Goal: Task Accomplishment & Management: Use online tool/utility

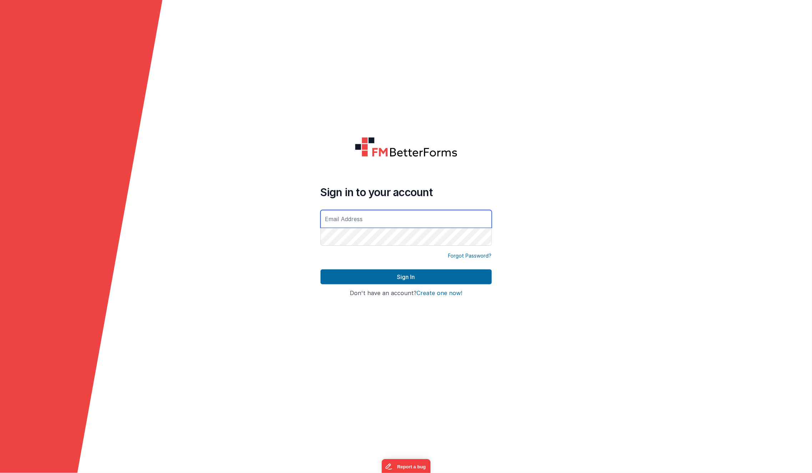
click at [406, 222] on input "text" at bounding box center [406, 219] width 171 height 18
type input "[EMAIL_ADDRESS][DOMAIN_NAME]"
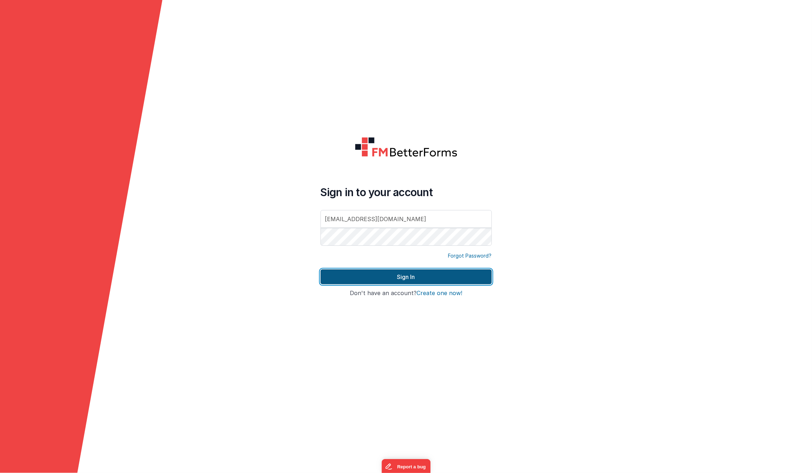
click at [379, 272] on button "Sign In" at bounding box center [406, 276] width 171 height 15
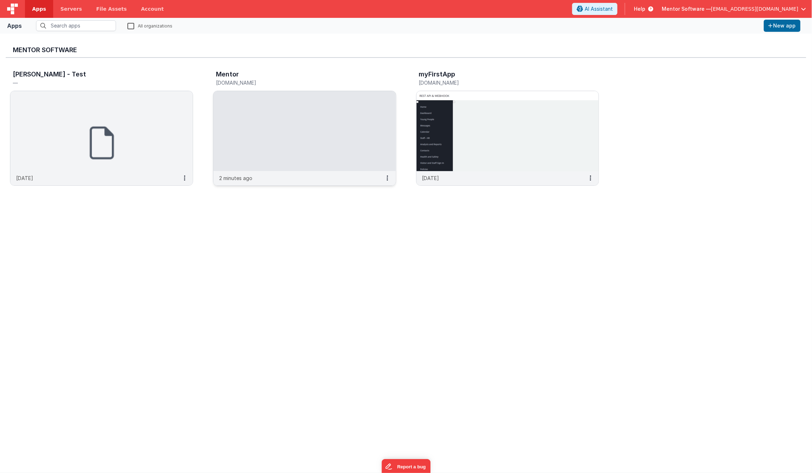
click at [264, 104] on img at bounding box center [304, 131] width 182 height 80
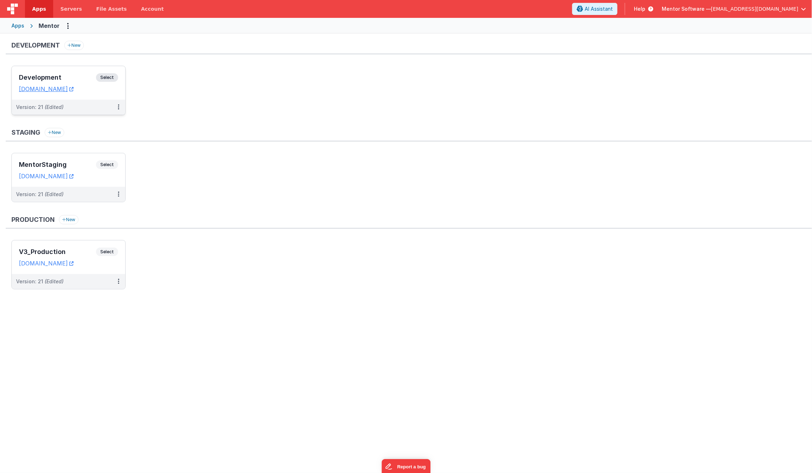
click at [73, 100] on div "Version: 21 (Edited)" at bounding box center [69, 107] width 114 height 15
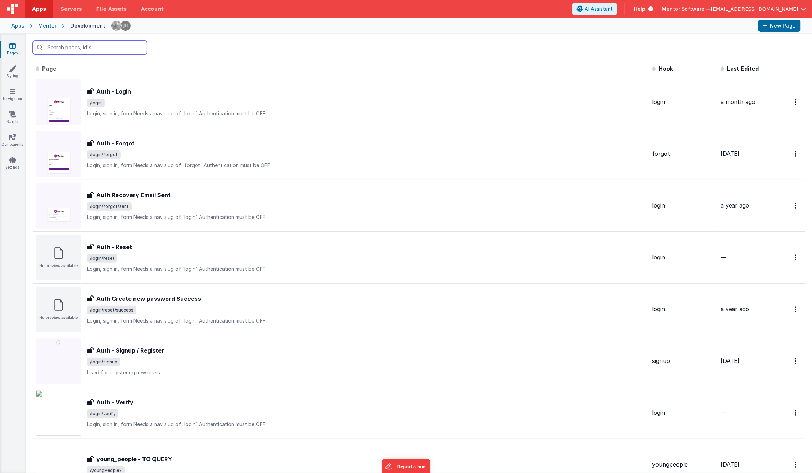
click at [100, 52] on input "text" at bounding box center [90, 48] width 114 height 14
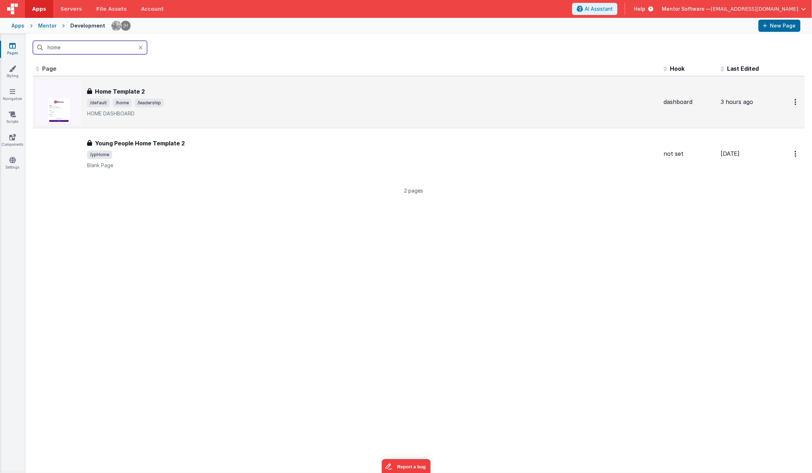
type input "home"
click at [189, 96] on div "Home Template 2 Home Template 2 /default /home /leadership HOME DASHBOARD" at bounding box center [372, 102] width 571 height 30
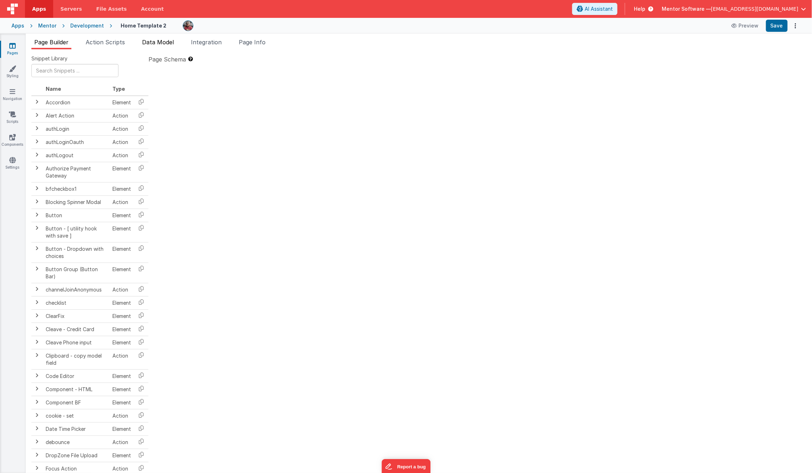
click at [170, 39] on span "Data Model" at bounding box center [158, 42] width 32 height 7
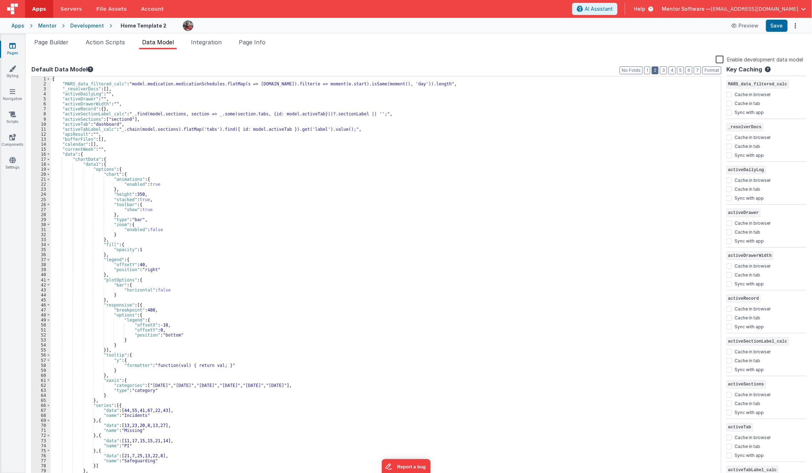
click at [656, 71] on button "2" at bounding box center [655, 70] width 7 height 8
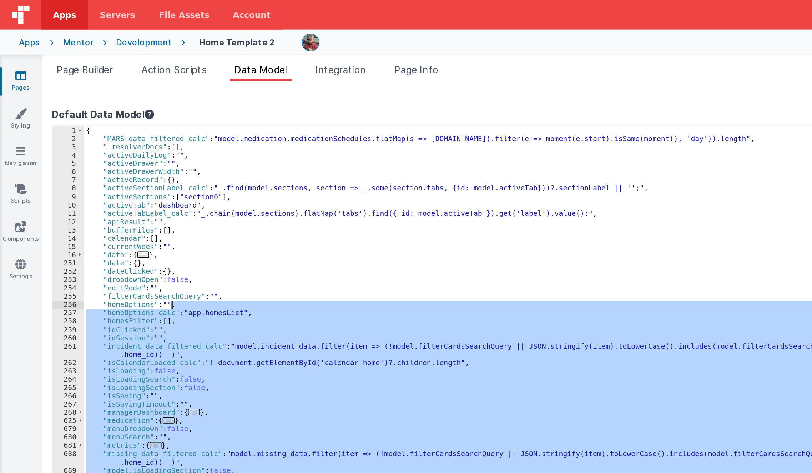
drag, startPoint x: 264, startPoint y: 304, endPoint x: 160, endPoint y: 184, distance: 158.7
click at [160, 184] on div "{ "MARS_data_filtered_calc" : "model.medication.medicationSchedules.flatMap(s =…" at bounding box center [386, 282] width 671 height 412
click at [160, 184] on div "{ "MARS_data_filtered_calc" : "model.medication.medicationSchedules.flatMap(s =…" at bounding box center [386, 277] width 670 height 402
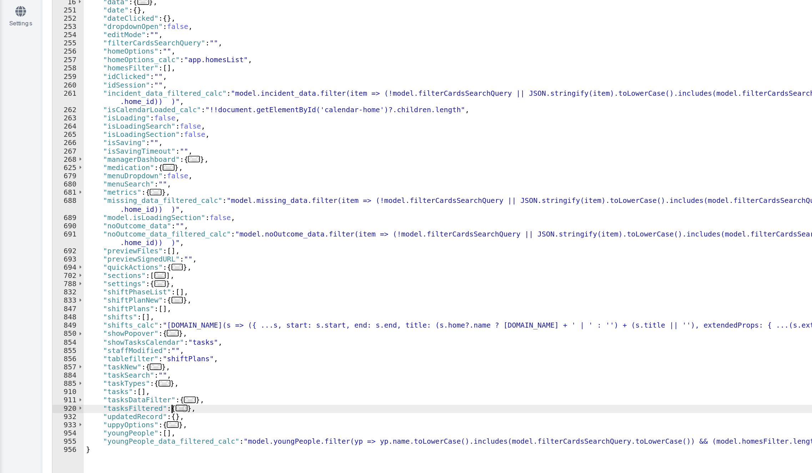
click at [106, 400] on span "..." at bounding box center [109, 400] width 7 height 4
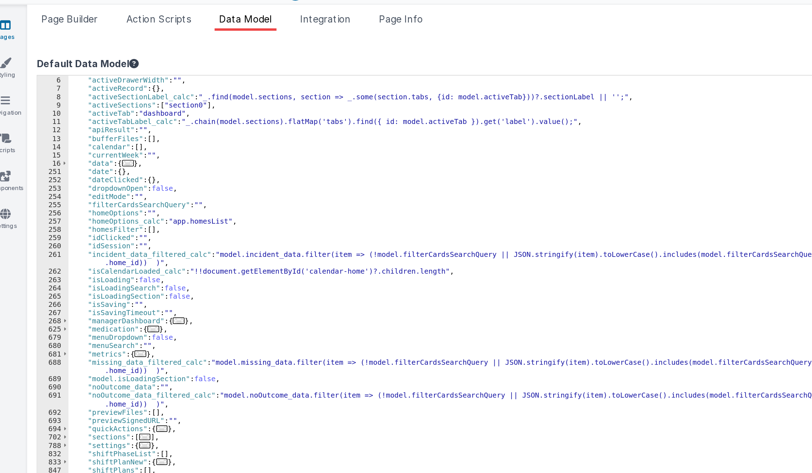
scroll to position [24, 0]
click at [116, 225] on span "..." at bounding box center [117, 225] width 7 height 4
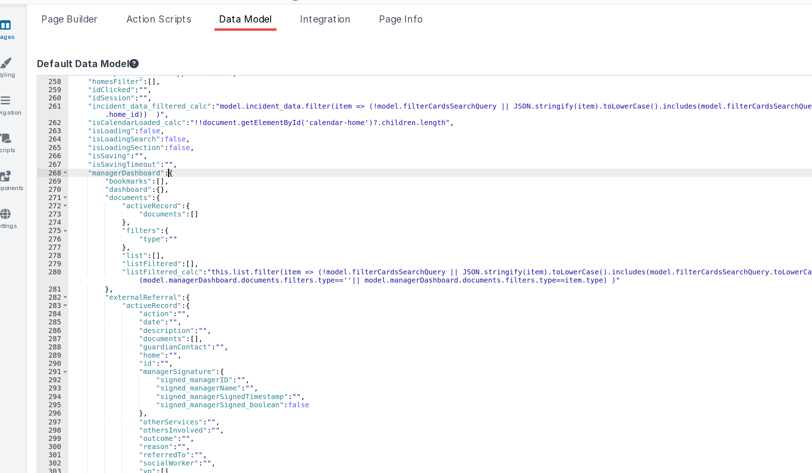
scroll to position [114, 0]
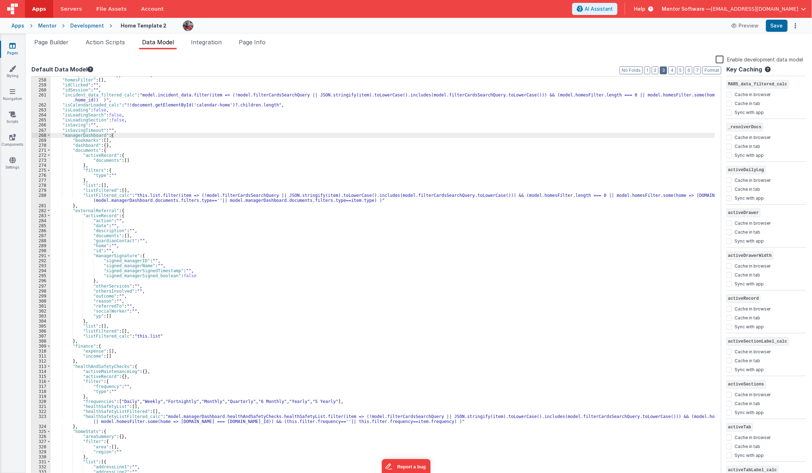
click at [663, 70] on button "3" at bounding box center [663, 70] width 7 height 8
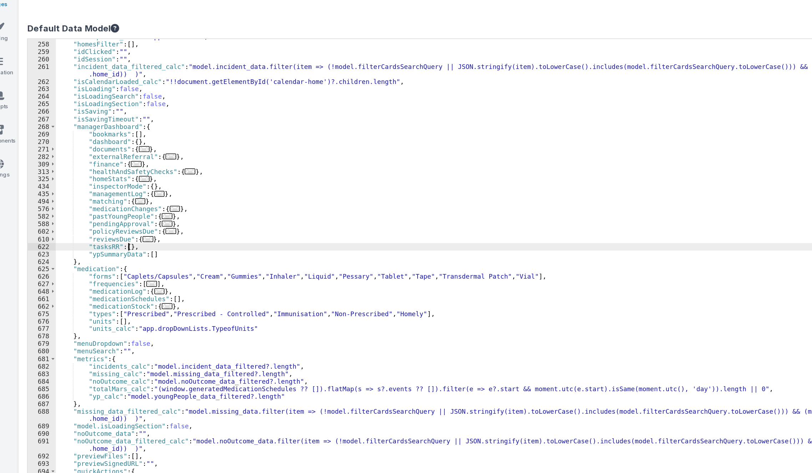
click at [99, 164] on div ""homeOptions_calc" : "app.homesList" , "homesFilter" : [ ] , "idClicked" : "" ,…" at bounding box center [383, 278] width 665 height 412
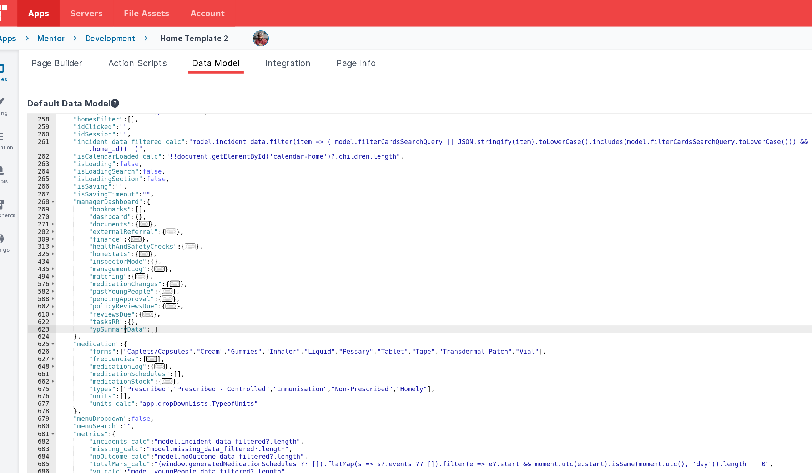
click at [96, 218] on div ""homeOptions_calc" : "app.homesList" , "homesFilter" : [ ] , "idClicked" : "" ,…" at bounding box center [383, 278] width 665 height 412
click at [101, 213] on div ""homeOptions_calc" : "app.homesList" , "homesFilter" : [ ] , "idClicked" : "" ,…" at bounding box center [383, 278] width 665 height 412
click at [100, 214] on div ""homeOptions_calc" : "app.homesList" , "homesFilter" : [ ] , "idClicked" : "" ,…" at bounding box center [383, 278] width 665 height 412
click at [100, 215] on div ""homeOptions_calc" : "app.homesList" , "homesFilter" : [ ] , "idClicked" : "" ,…" at bounding box center [383, 278] width 665 height 412
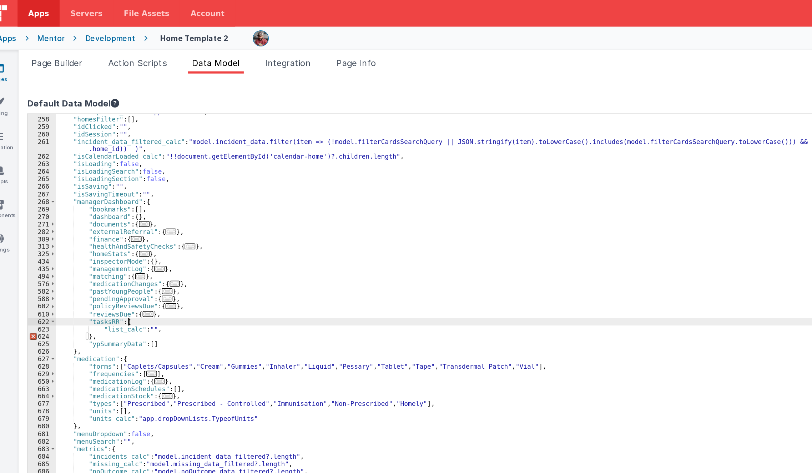
click at [100, 213] on div ""homeOptions_calc" : "app.homesList" , "homesFilter" : [ ] , "idClicked" : "" ,…" at bounding box center [383, 278] width 665 height 412
click at [119, 220] on div ""homeOptions_calc" : "app.homesList" , "homesFilter" : [ ] , "idClicked" : "" ,…" at bounding box center [383, 278] width 665 height 412
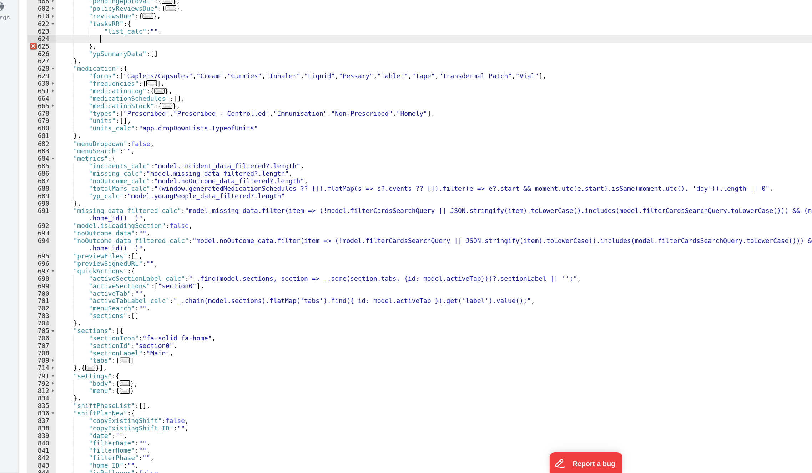
scroll to position [167, 0]
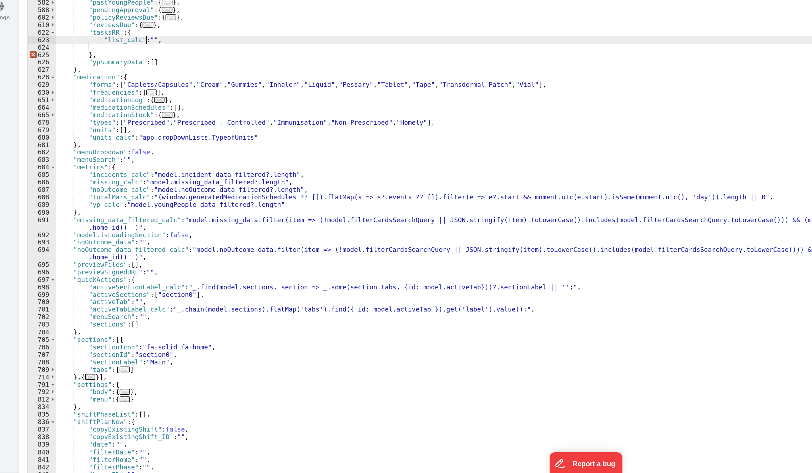
click at [111, 181] on div ""isLoadingSearch" : false , "isLoadingSection" : false , "isSaving" : "" , "isS…" at bounding box center [383, 281] width 665 height 412
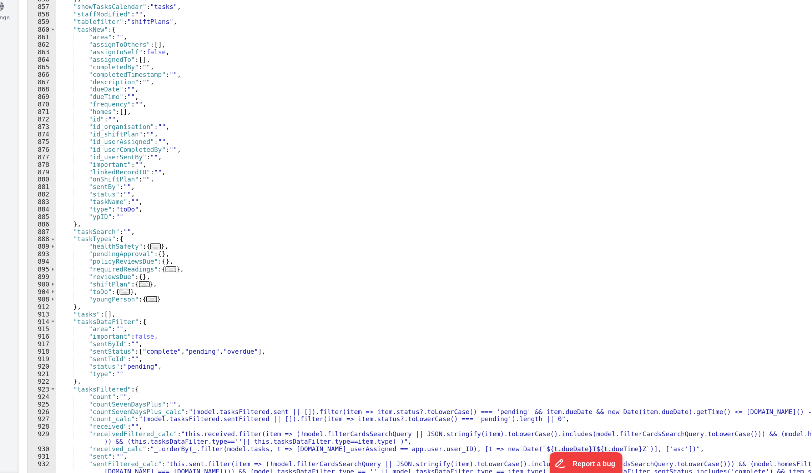
scroll to position [627, 0]
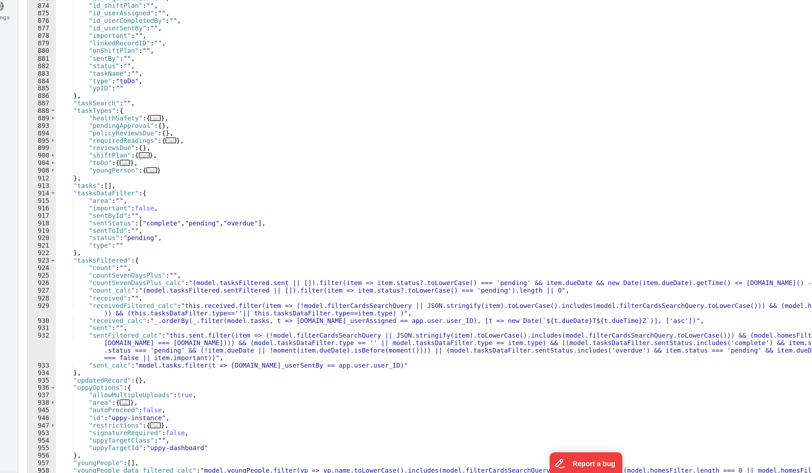
click at [88, 330] on div ""showTasksCalendar" : "tasks" , "staffModified" : "" , "tablefilter" : "shiftPl…" at bounding box center [383, 278] width 665 height 412
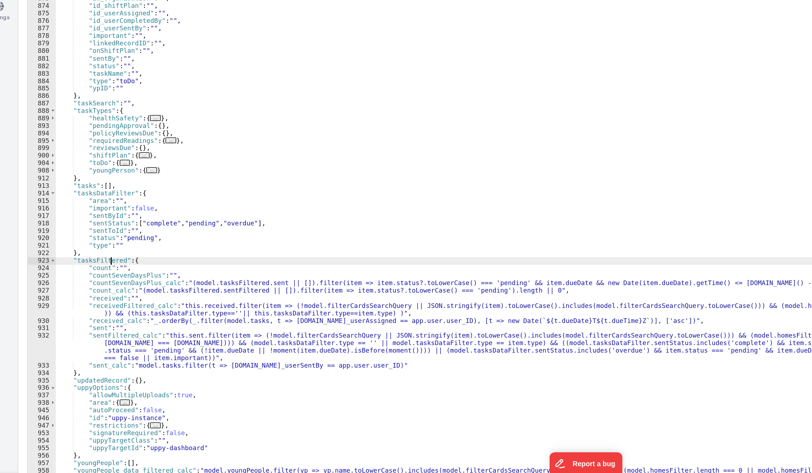
click at [88, 330] on div ""showTasksCalendar" : "tasks" , "staffModified" : "" , "tablefilter" : "shiftPl…" at bounding box center [383, 278] width 665 height 412
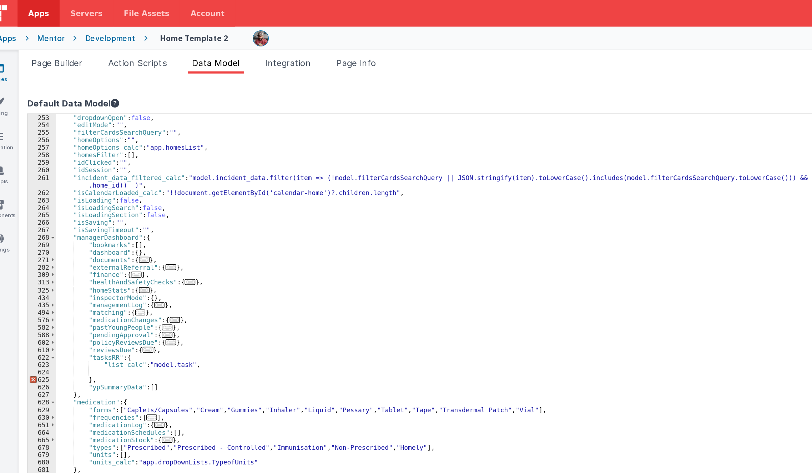
scroll to position [105, 0]
click at [131, 246] on div ""dateClicked" : { } , "dropdownOpen" : false , "editMode" : "" , "filterCardsSe…" at bounding box center [383, 277] width 665 height 412
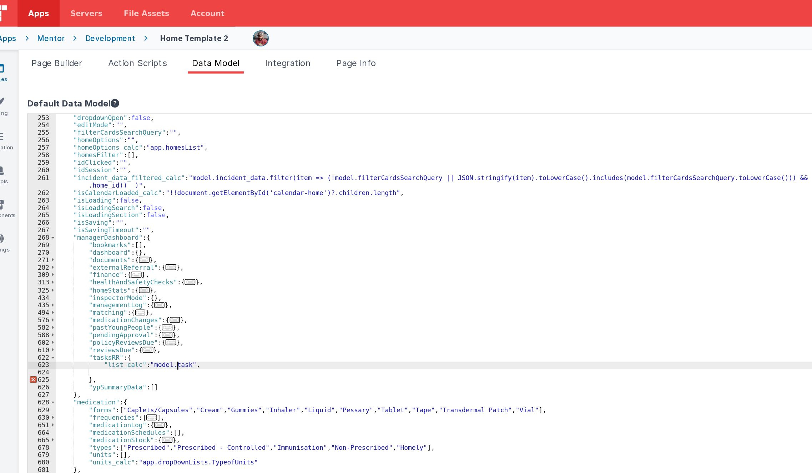
click at [131, 246] on div ""dateClicked" : { } , "dropdownOpen" : false , "editMode" : "" , "filterCardsSe…" at bounding box center [383, 277] width 665 height 412
paste textarea
click at [155, 246] on div ""dateClicked" : { } , "dropdownOpen" : false , "editMode" : "" , "filterCardsSe…" at bounding box center [383, 277] width 665 height 412
click at [188, 245] on div ""dateClicked" : { } , "dropdownOpen" : false , "editMode" : "" , "filterCardsSe…" at bounding box center [383, 277] width 665 height 412
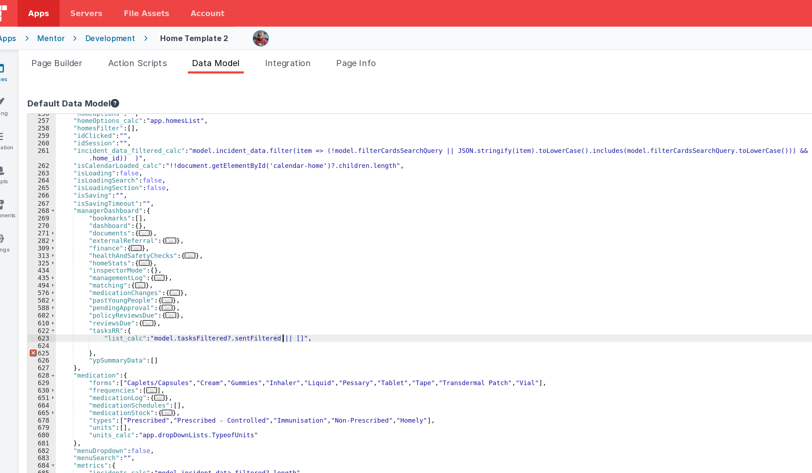
scroll to position [123, 0]
click at [77, 241] on div ""homeOptions" : "" , "homeOptions_calc" : "app.homesList" , "homesFilter" : [ ]…" at bounding box center [383, 280] width 665 height 412
click at [228, 229] on div ""homeOptions" : "" , "homeOptions_calc" : "app.homesList" , "homesFilter" : [ ]…" at bounding box center [383, 280] width 665 height 412
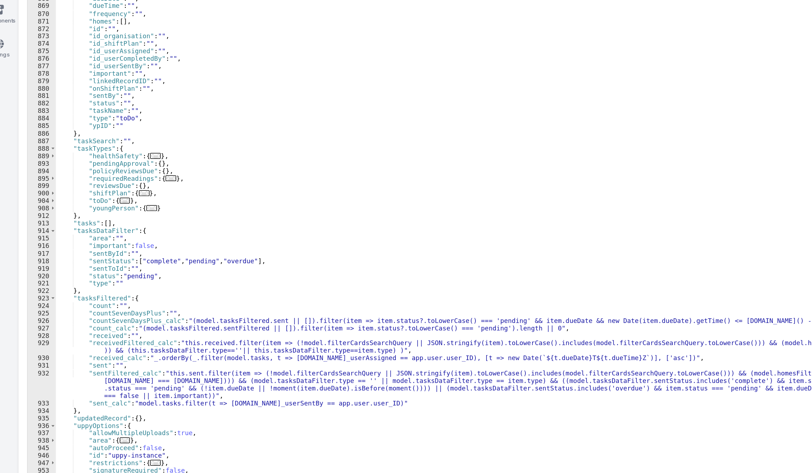
scroll to position [627, 0]
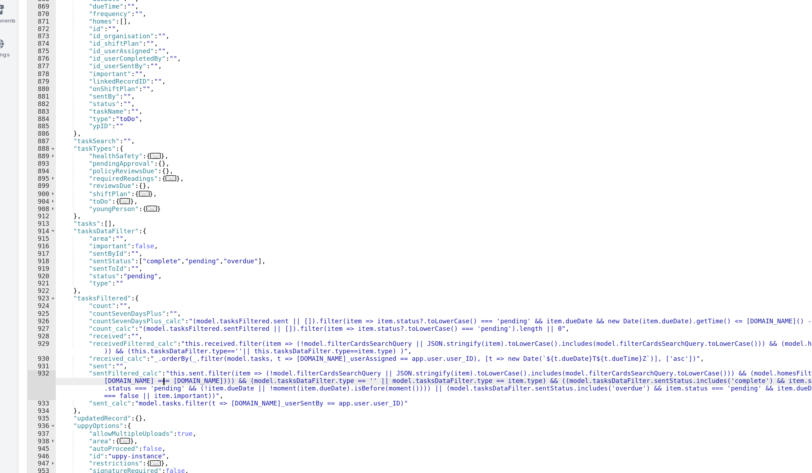
click at [123, 384] on div ""showTasksCalendar" : "tasks" , "staffModified" : "" , "tablefilter" : "shiftPl…" at bounding box center [383, 278] width 665 height 412
click at [122, 379] on div ""showTasksCalendar" : "tasks" , "staffModified" : "" , "tablefilter" : "shiftPl…" at bounding box center [383, 278] width 665 height 412
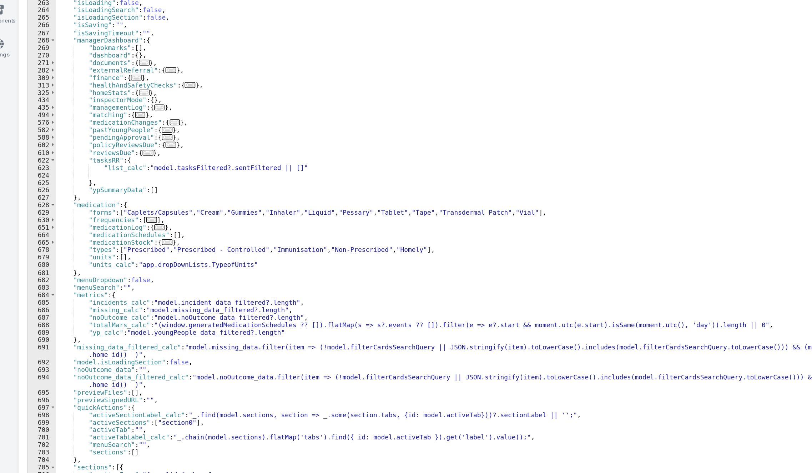
scroll to position [105, 0]
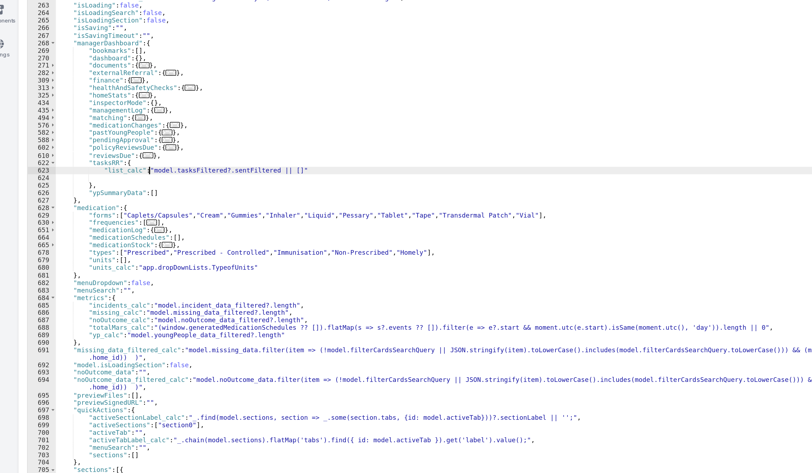
click at [114, 245] on div ""dateClicked" : { } , "dropdownOpen" : false , "editMode" : "" , "filterCardsSe…" at bounding box center [383, 277] width 665 height 412
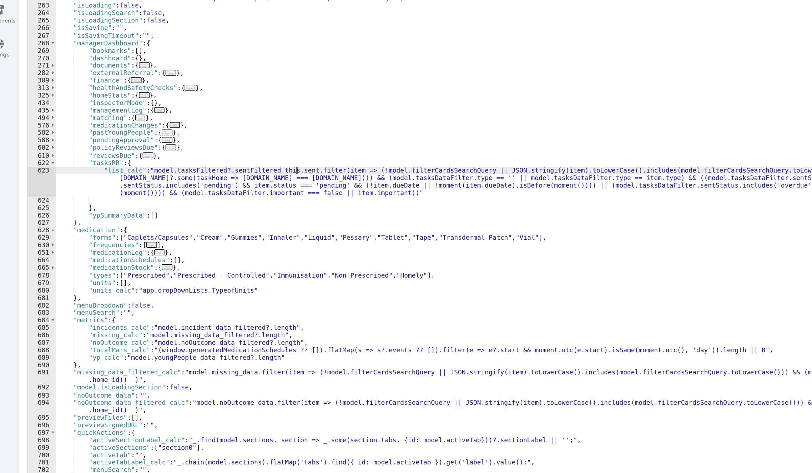
click at [211, 245] on div ""dateClicked" : { } , "dropdownOpen" : false , "editMode" : "" , "filterCardsSe…" at bounding box center [383, 277] width 665 height 412
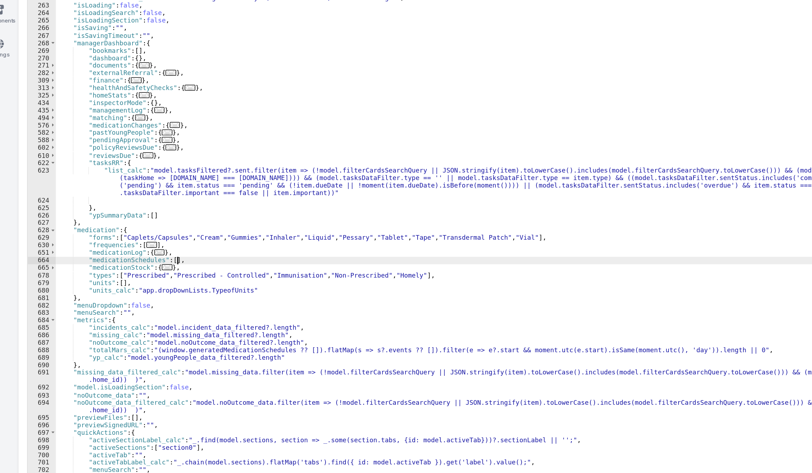
click at [224, 307] on div ""dateClicked" : { } , "dropdownOpen" : false , "editMode" : "" , "filterCardsSe…" at bounding box center [383, 277] width 665 height 412
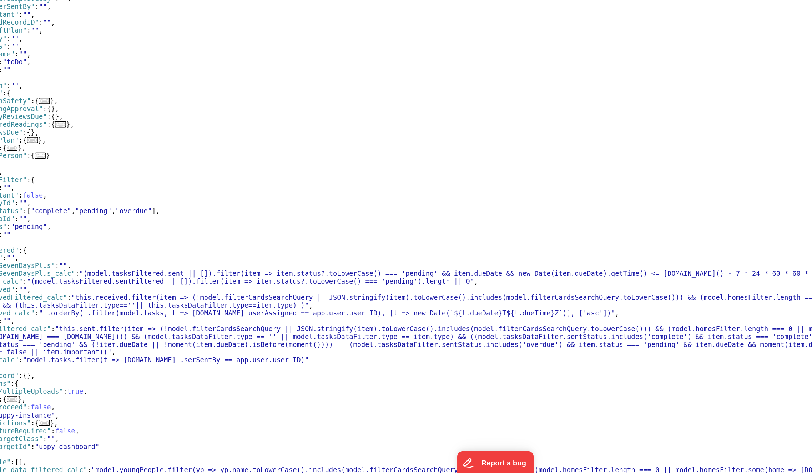
scroll to position [0, 0]
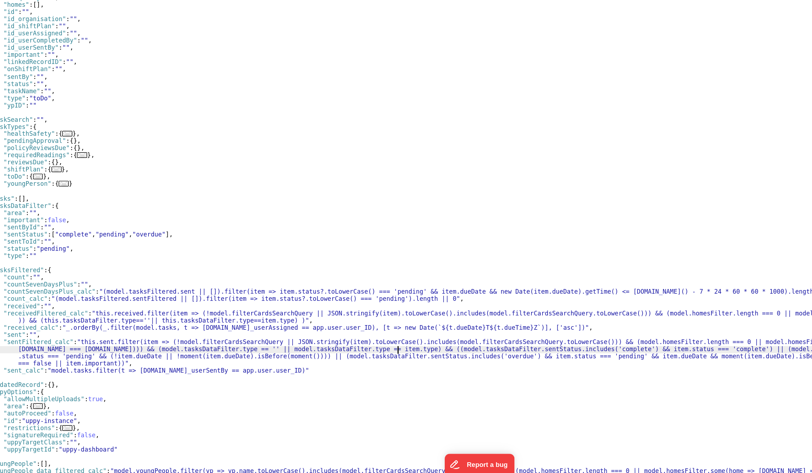
click at [348, 385] on div ""showTasksCalendar" : "tasks" , "staffModified" : "" , "tablefilter" : "shiftPl…" at bounding box center [383, 278] width 665 height 412
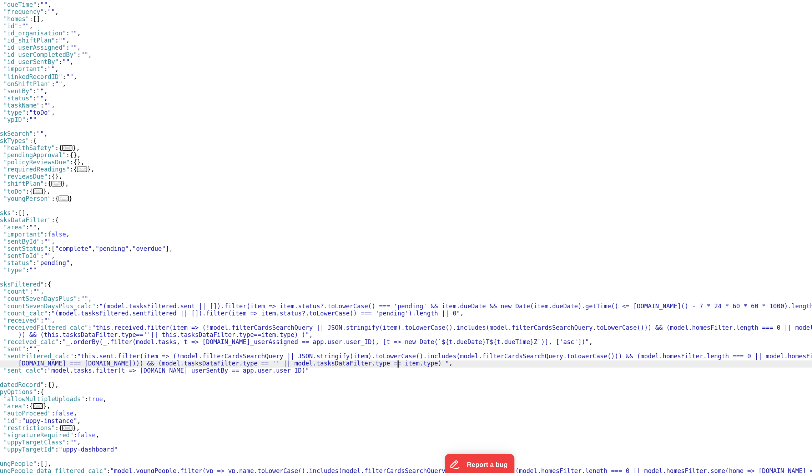
scroll to position [632, 0]
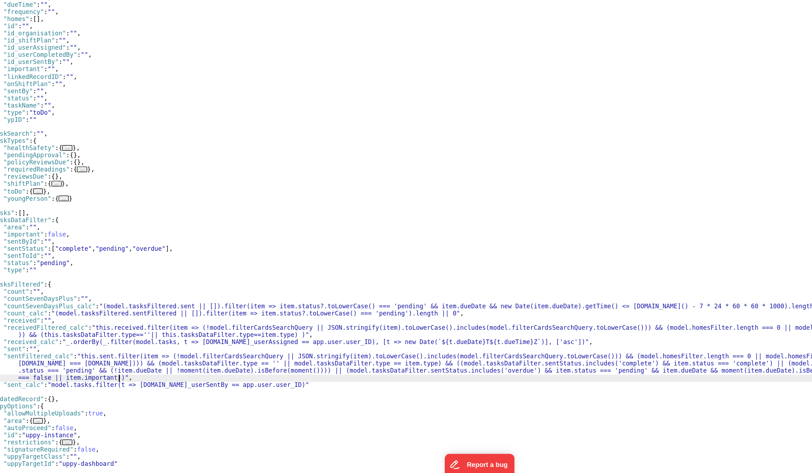
click at [239, 407] on div ""text" : "" } , "showTasksCalendar" : "tasks" , "staffModified" : "" , "tablefi…" at bounding box center [383, 278] width 665 height 412
click at [246, 396] on div ""text" : "" } , "showTasksCalendar" : "tasks" , "staffModified" : "" , "tablefi…" at bounding box center [383, 278] width 665 height 412
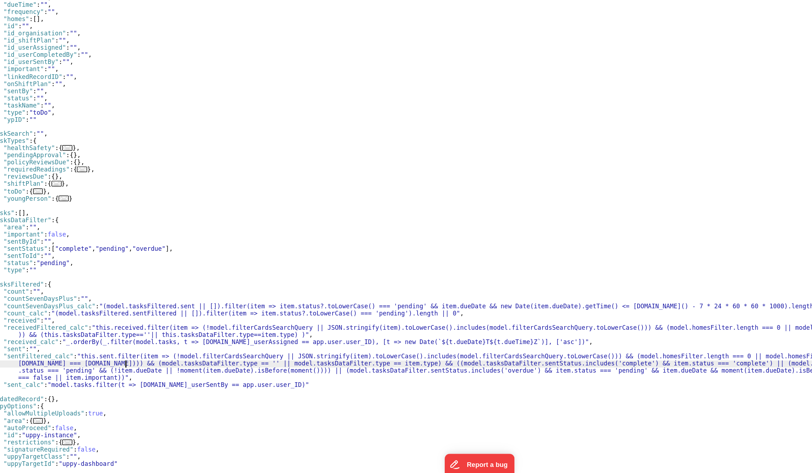
click at [157, 395] on div ""text" : "" } , "showTasksCalendar" : "tasks" , "staffModified" : "" , "tablefi…" at bounding box center [383, 278] width 665 height 412
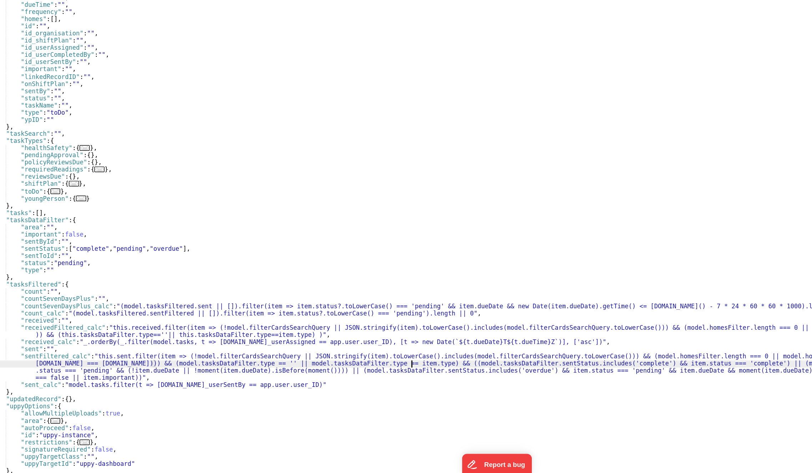
click at [347, 397] on div ""text" : "" } , "showTasksCalendar" : "tasks" , "staffModified" : "" , "tablefi…" at bounding box center [383, 278] width 665 height 412
click at [349, 397] on div ""text" : "" } , "showTasksCalendar" : "tasks" , "staffModified" : "" , "tablefi…" at bounding box center [383, 278] width 665 height 412
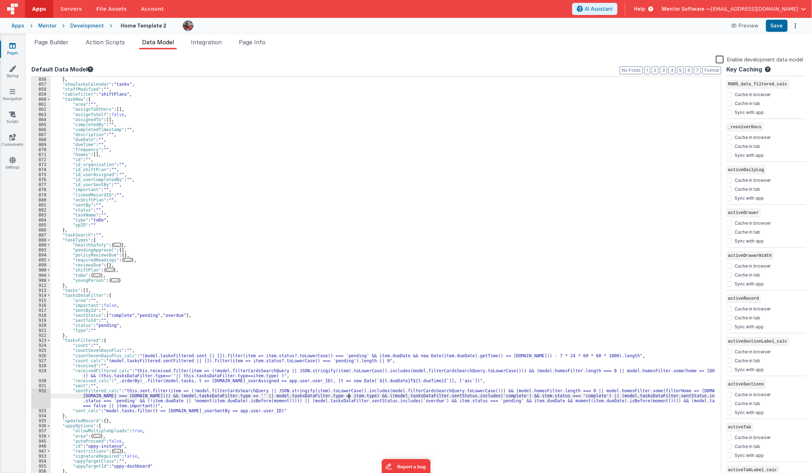
click at [348, 223] on div ""text" : "" } , "showTasksCalendar" : "tasks" , "staffModified" : "" , "tablefi…" at bounding box center [383, 278] width 665 height 412
click at [55, 41] on span "Page Builder" at bounding box center [51, 42] width 34 height 7
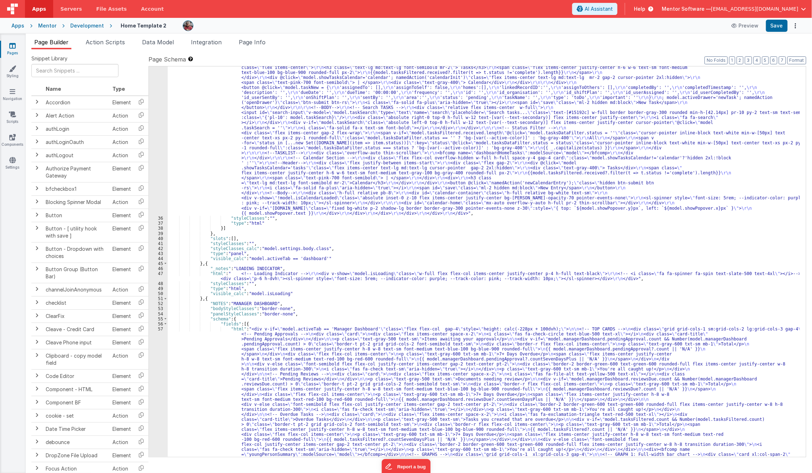
scroll to position [756, 0]
click at [206, 376] on div ""html" : " <div v-if= \" model.isLoading \" class= \" w-full flex flex-col item…" at bounding box center [484, 339] width 633 height 853
click at [156, 381] on div "57" at bounding box center [158, 405] width 19 height 161
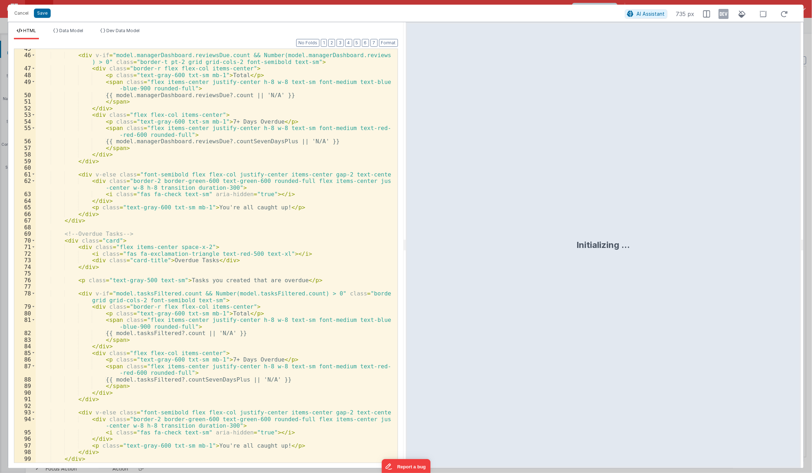
scroll to position [328, 0]
click at [157, 397] on div "< div v-if = "model.managerDashboard.reviewsDue.count && Number(model.managerDa…" at bounding box center [214, 258] width 356 height 427
click at [75, 31] on span "Data Model" at bounding box center [71, 30] width 24 height 5
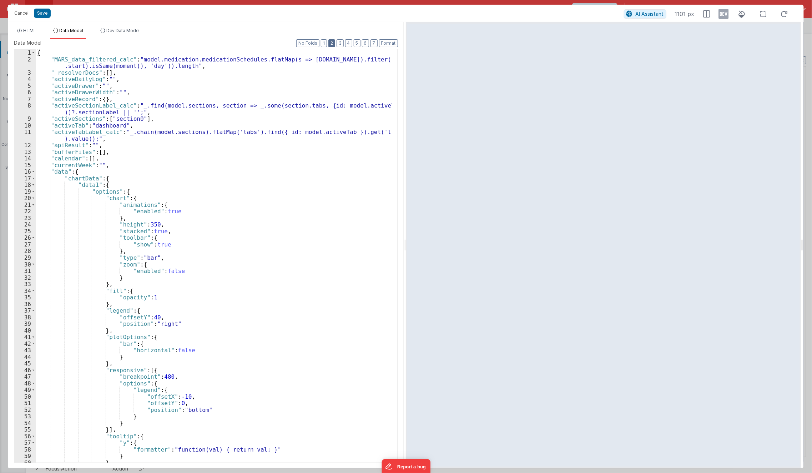
click at [335, 42] on button "2" at bounding box center [331, 43] width 7 height 8
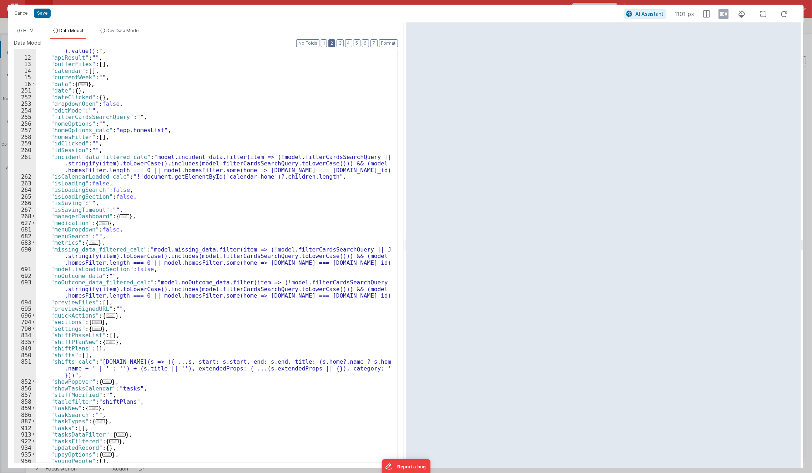
scroll to position [115, 0]
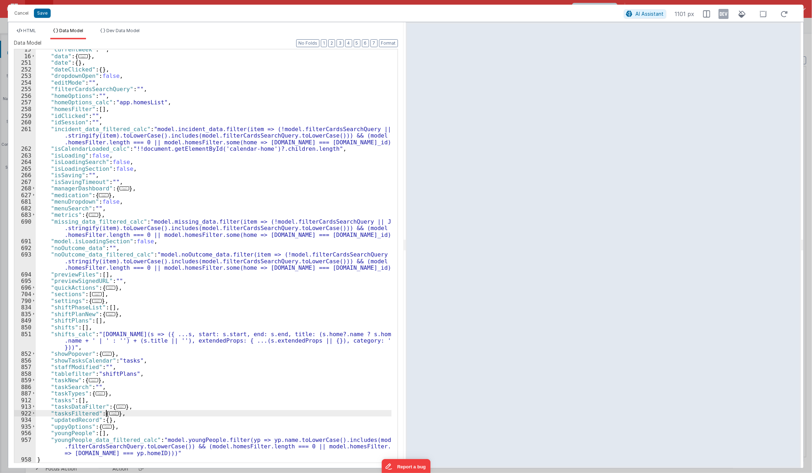
click at [114, 412] on span "..." at bounding box center [113, 413] width 9 height 4
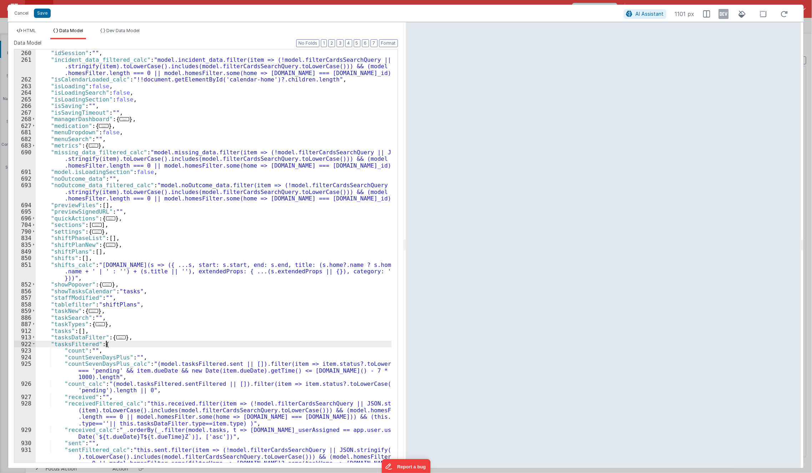
scroll to position [185, 0]
click at [33, 345] on span at bounding box center [34, 344] width 4 height 7
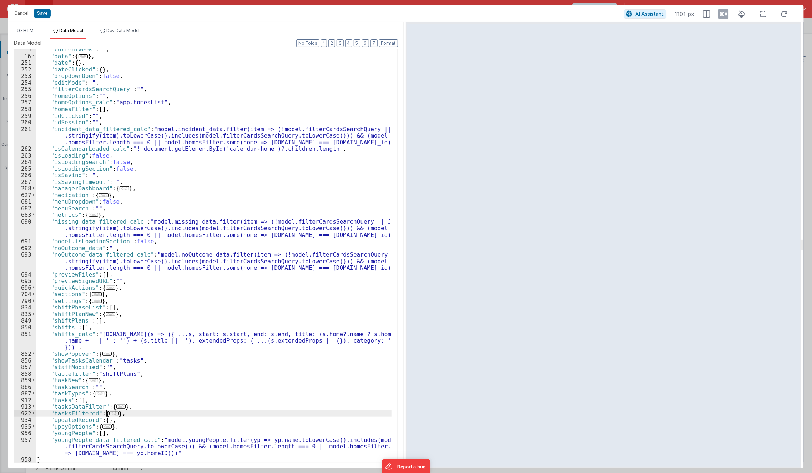
scroll to position [115, 0]
click at [109, 414] on span "..." at bounding box center [113, 413] width 9 height 4
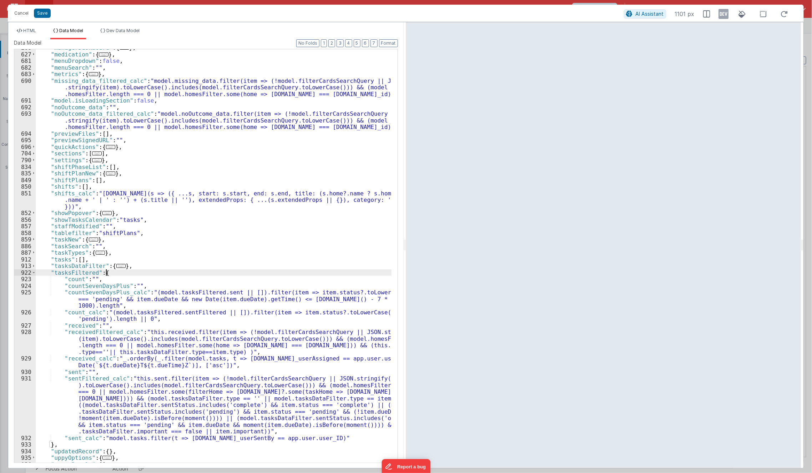
scroll to position [261, 0]
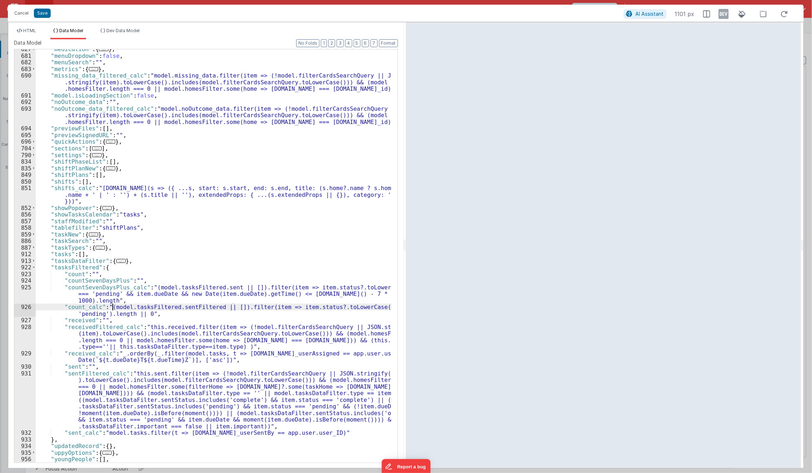
click at [111, 307] on div ""medication" : { ... } , "menuDropdown" : false , "menuSearch" : "" , "metrics"…" at bounding box center [214, 266] width 356 height 440
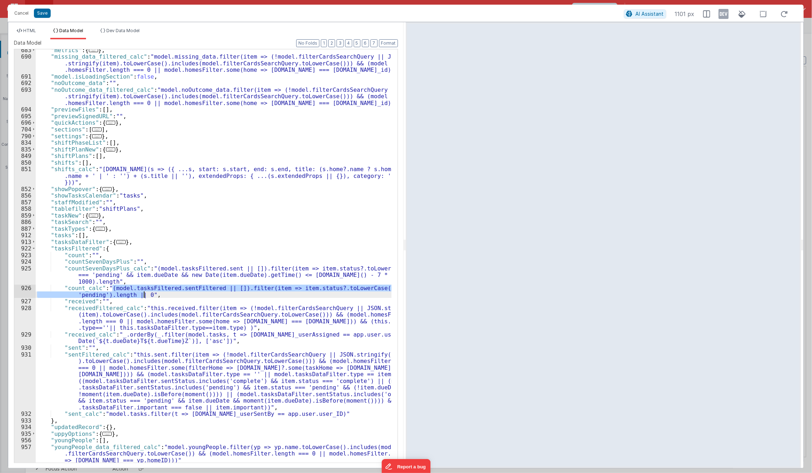
scroll to position [280, 0]
click at [190, 290] on div ""metrics" : { ... } , "missing_data_filtered_calc" : "model.missing_data.filter…" at bounding box center [214, 255] width 356 height 413
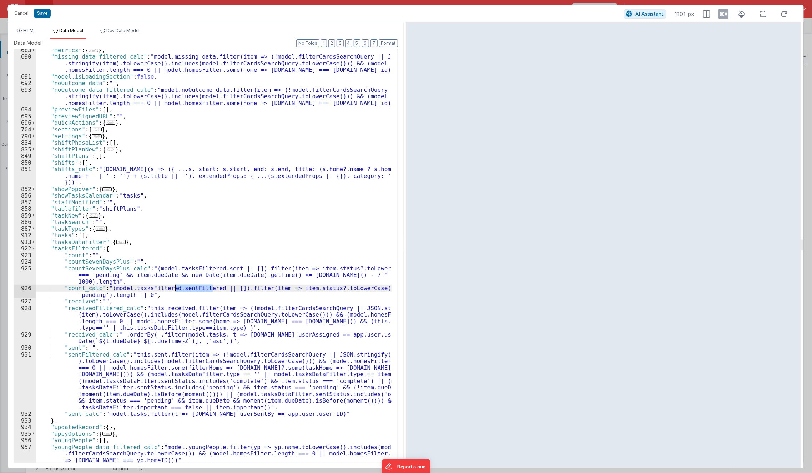
click at [190, 290] on div ""metrics" : { ... } , "missing_data_filtered_calc" : "model.missing_data.filter…" at bounding box center [214, 260] width 356 height 427
click at [22, 13] on button "Cancel" at bounding box center [21, 13] width 21 height 10
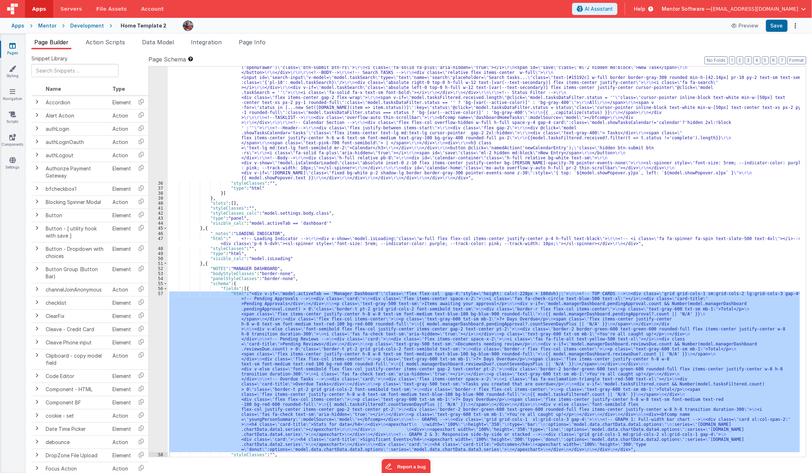
click at [253, 142] on div ""html" : " <div v-if= \" model.isLoading \" class= \" w-full flex flex-col item…" at bounding box center [484, 227] width 633 height 697
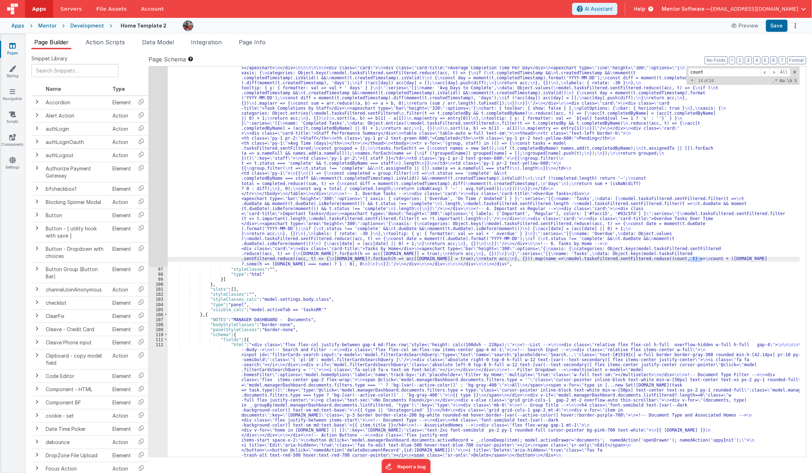
scroll to position [2392, 0]
type input "count"
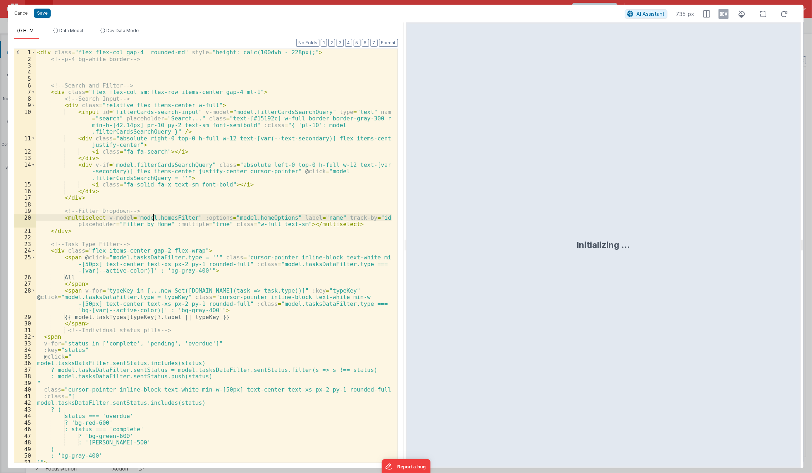
click at [154, 216] on div "< div class = "flex flex-col gap-4 rounded-md" style = "height: calc(100dvh - 2…" at bounding box center [214, 262] width 356 height 427
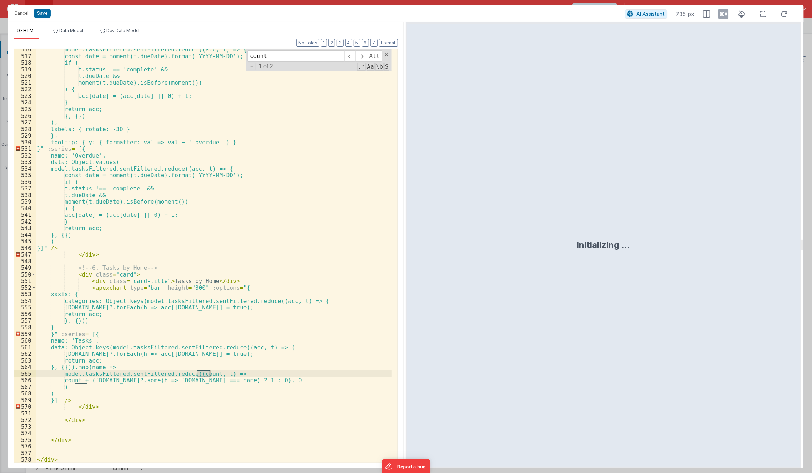
scroll to position [3936, 0]
type input "count"
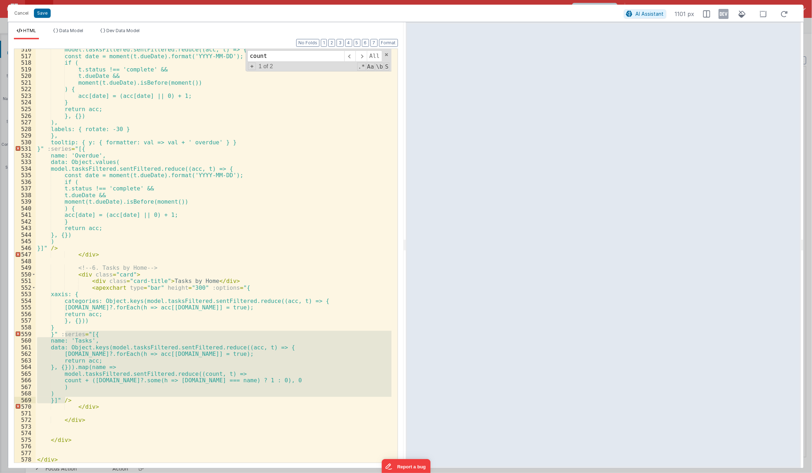
drag, startPoint x: 65, startPoint y: 332, endPoint x: 66, endPoint y: 399, distance: 67.1
click at [66, 399] on div "model.tasksFiltered.sentFiltered.reduce((acc, t) => { const date = moment(t.due…" at bounding box center [214, 259] width 356 height 427
click at [19, 16] on button "Cancel" at bounding box center [21, 13] width 21 height 10
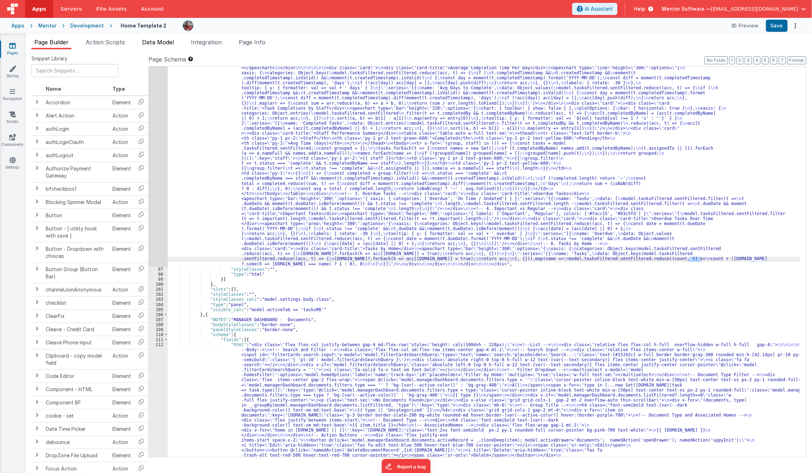
click at [161, 44] on span "Data Model" at bounding box center [158, 42] width 32 height 7
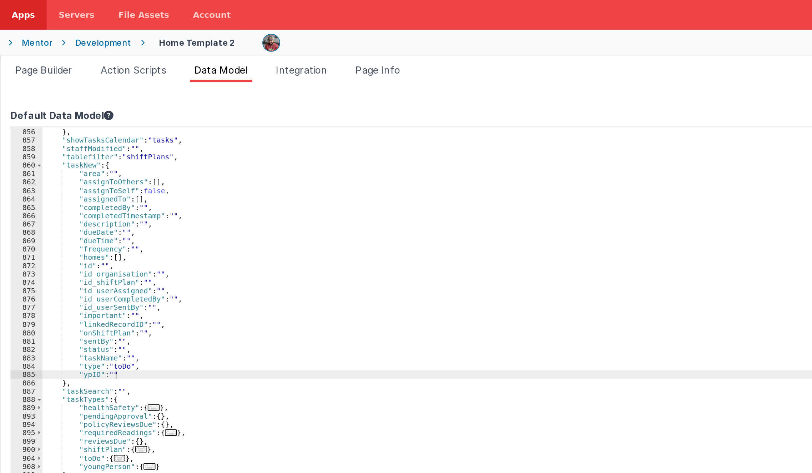
click at [166, 194] on div ""text" : "" } , "showTasksCalendar" : "tasks" , "staffModified" : "" , "tablefi…" at bounding box center [383, 278] width 665 height 412
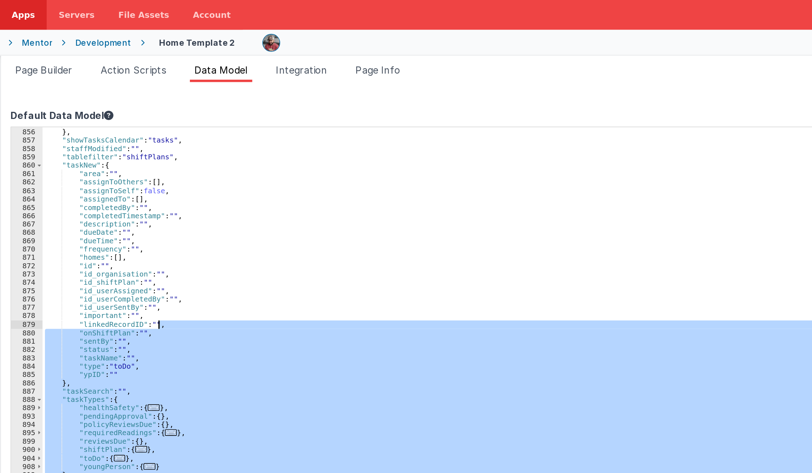
click at [166, 194] on div ""text" : "" } , "showTasksCalendar" : "tasks" , "staffModified" : "" , "tablefi…" at bounding box center [383, 278] width 665 height 412
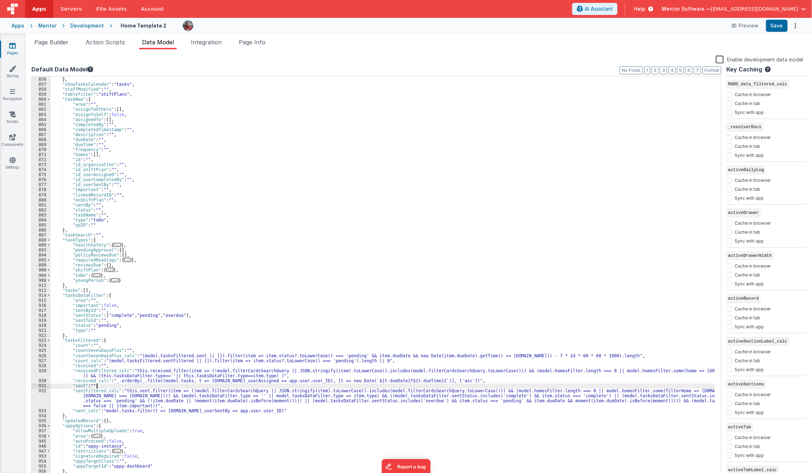
click at [236, 387] on div ""text" : "" } , "showTasksCalendar" : "tasks" , "staffModified" : "" , "tablefi…" at bounding box center [383, 278] width 665 height 412
click at [236, 374] on div ""text" : "" } , "showTasksCalendar" : "tasks" , "staffModified" : "" , "tablefi…" at bounding box center [383, 278] width 665 height 412
click at [328, 256] on div ""text" : "" } , "showTasksCalendar" : "tasks" , "staffModified" : "" , "tablefi…" at bounding box center [383, 278] width 665 height 412
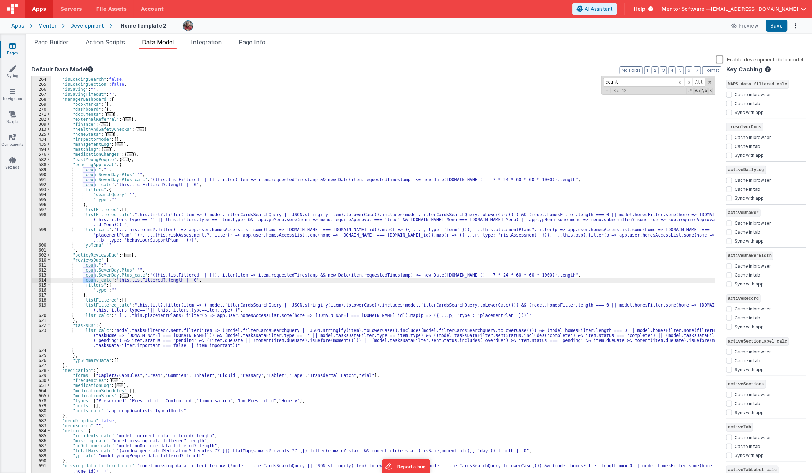
scroll to position [165, 0]
type input "count"
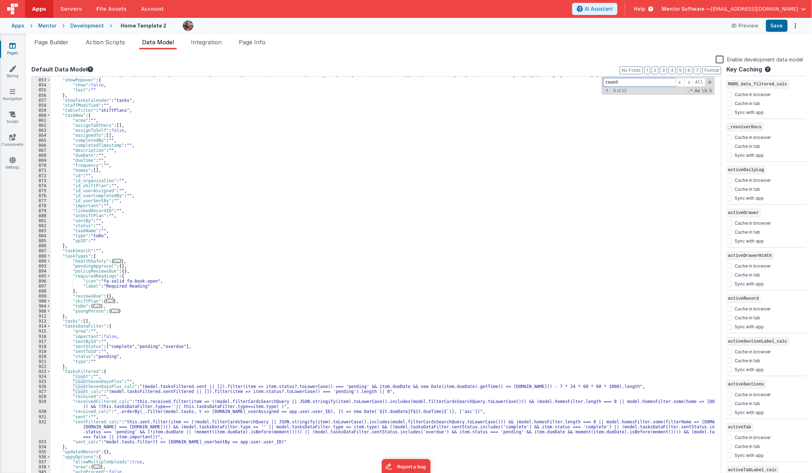
scroll to position [803, 0]
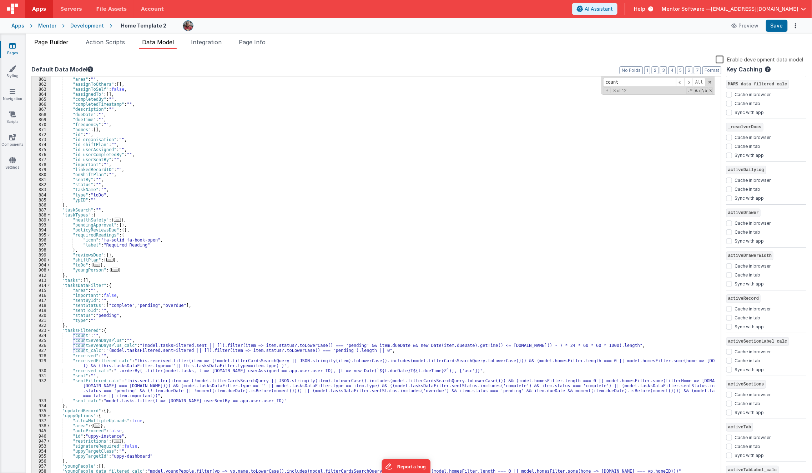
click at [59, 41] on span "Page Builder" at bounding box center [51, 42] width 34 height 7
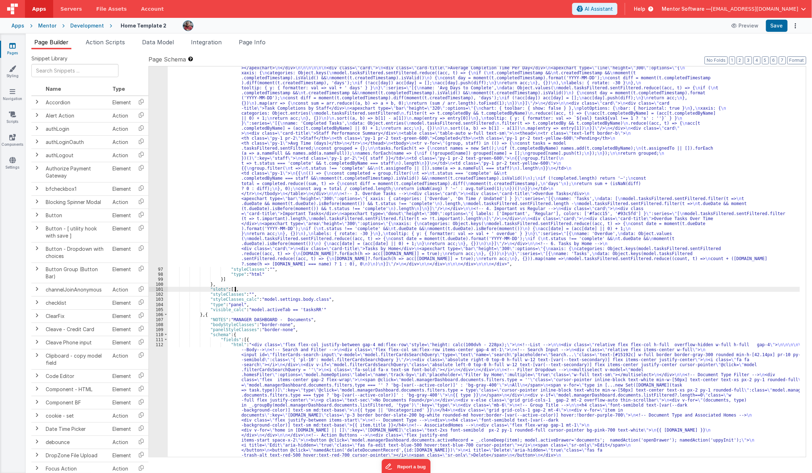
click at [526, 291] on div ""html" : "<div class= \" flex flex-col gap-4 rounded-md \" style= \" height: ca…" at bounding box center [484, 229] width 633 height 1200
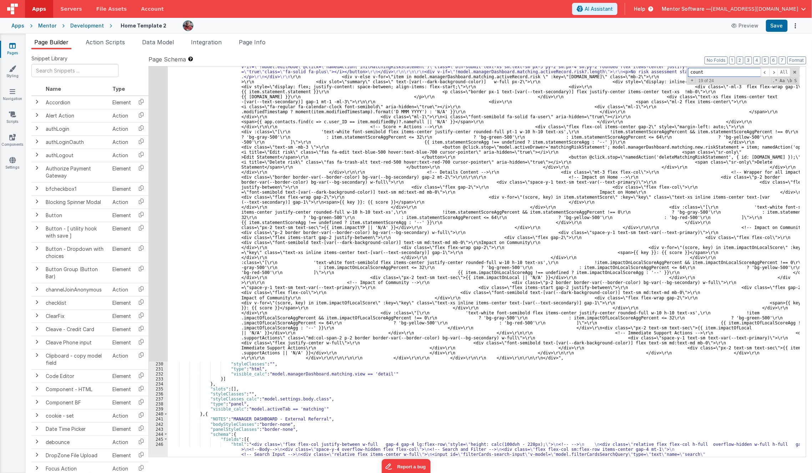
scroll to position [5569, 0]
click at [775, 72] on span at bounding box center [774, 72] width 9 height 9
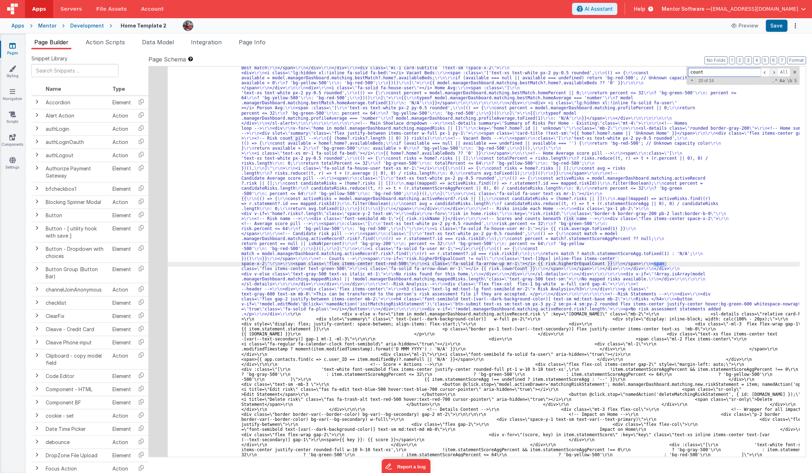
scroll to position [5332, 0]
click at [775, 72] on span at bounding box center [774, 72] width 9 height 9
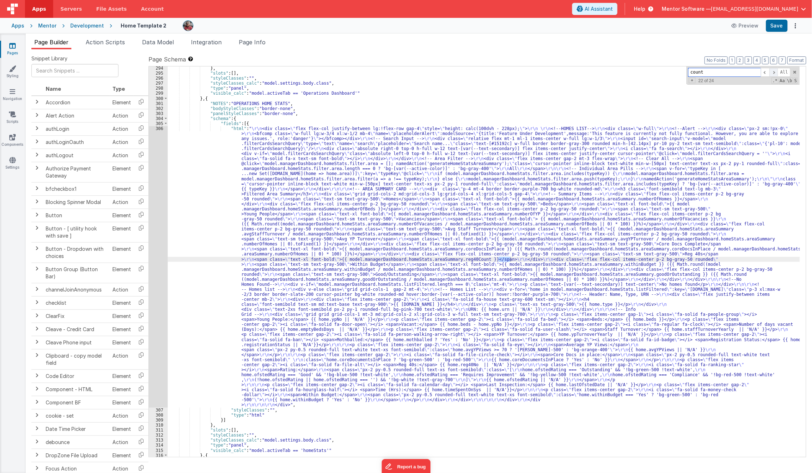
scroll to position [6482, 0]
click at [775, 72] on span at bounding box center [774, 72] width 9 height 9
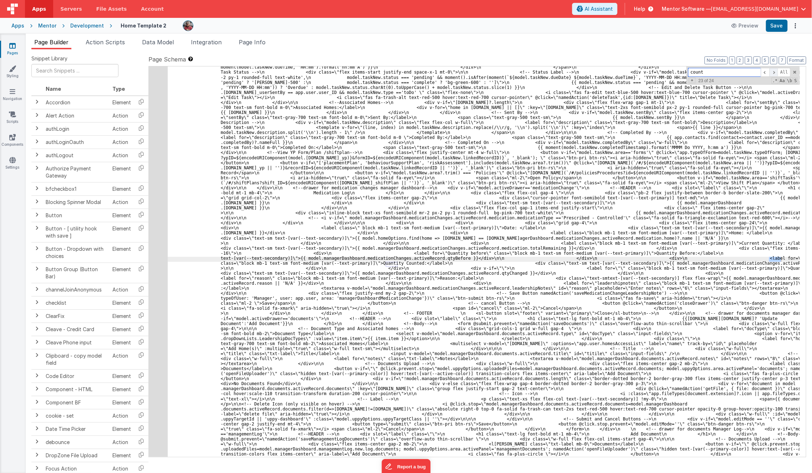
scroll to position [8165, 0]
click at [775, 72] on span at bounding box center [774, 72] width 9 height 9
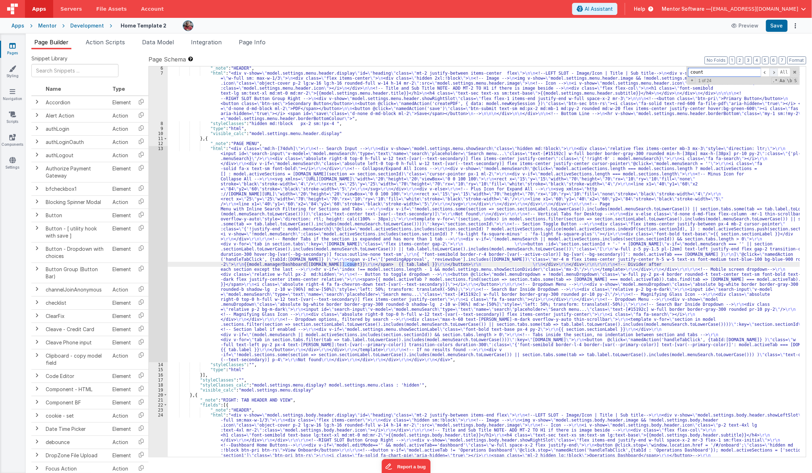
scroll to position [26, 0]
click at [775, 72] on span at bounding box center [774, 72] width 9 height 9
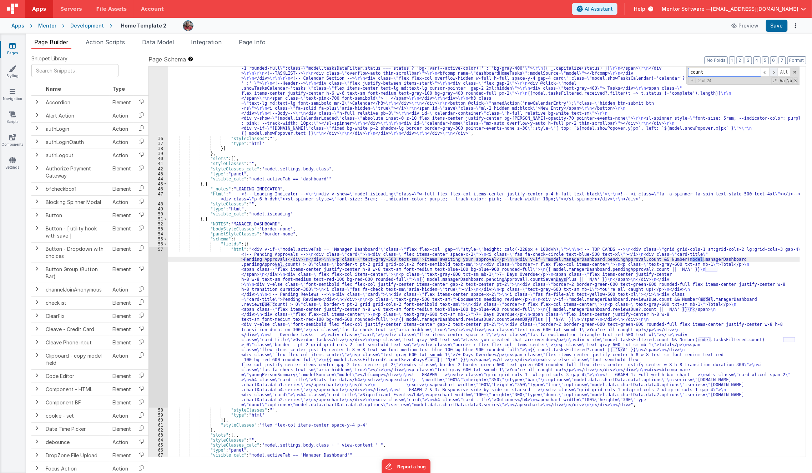
scroll to position [835, 0]
click at [768, 73] on span at bounding box center [765, 72] width 9 height 9
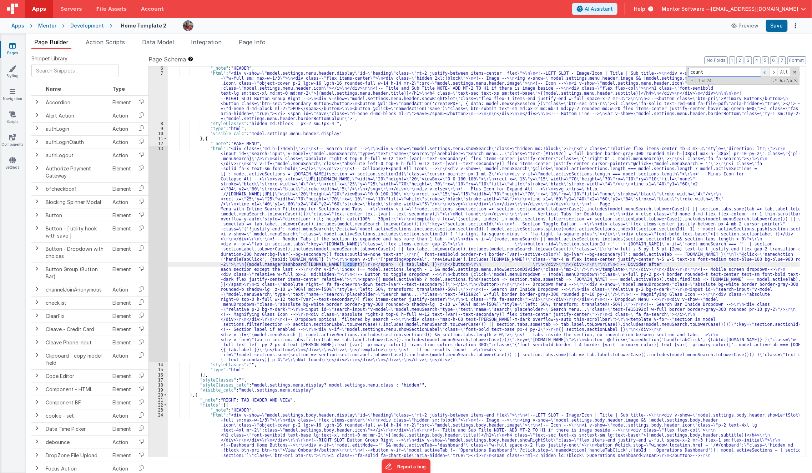
scroll to position [26, 0]
click at [773, 73] on span at bounding box center [774, 72] width 9 height 9
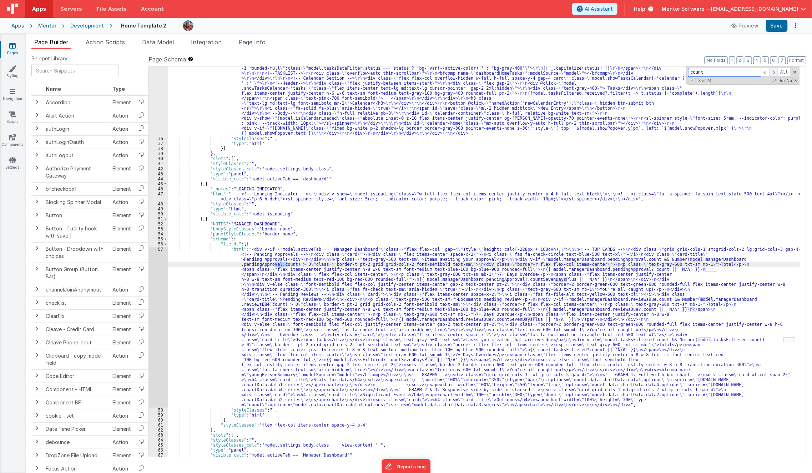
scroll to position [835, 0]
click at [773, 73] on span at bounding box center [774, 72] width 9 height 9
click at [159, 48] on li "Data Model" at bounding box center [157, 43] width 37 height 11
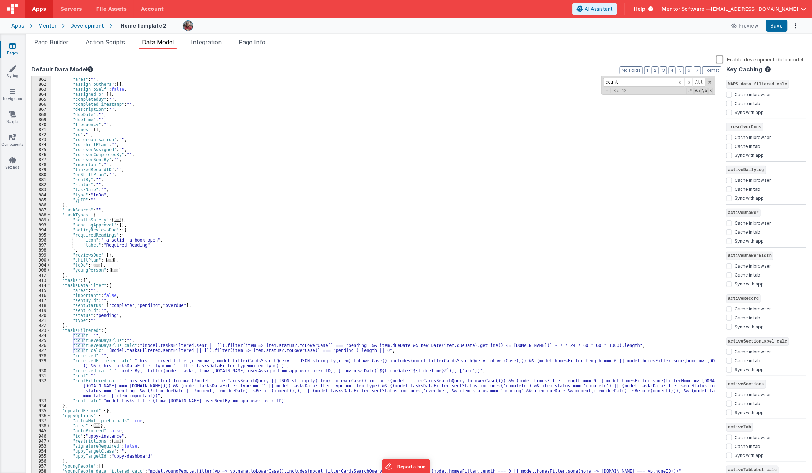
click at [160, 352] on div ""taskNew" : { "area" : "" , "assignToOthers" : [ ] , "assignToSelf" : false , "…" at bounding box center [383, 278] width 665 height 412
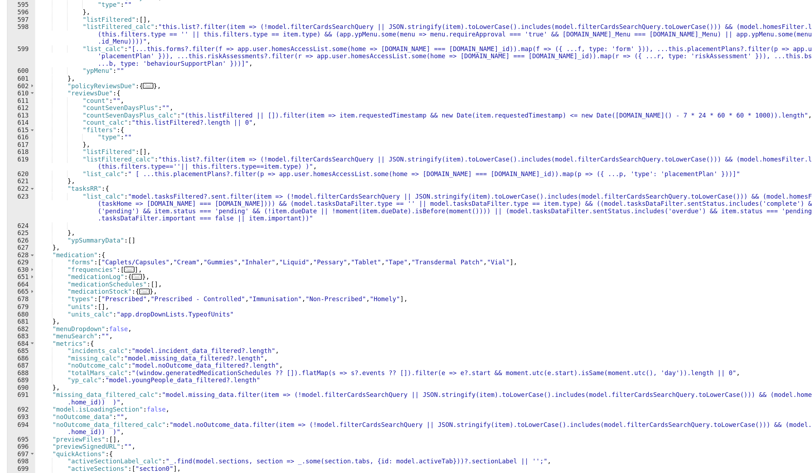
scroll to position [239, 0]
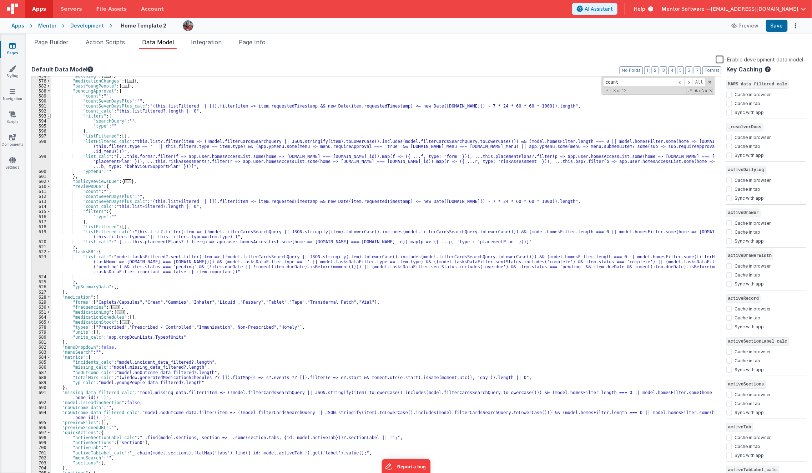
click at [47, 116] on span at bounding box center [49, 116] width 4 height 5
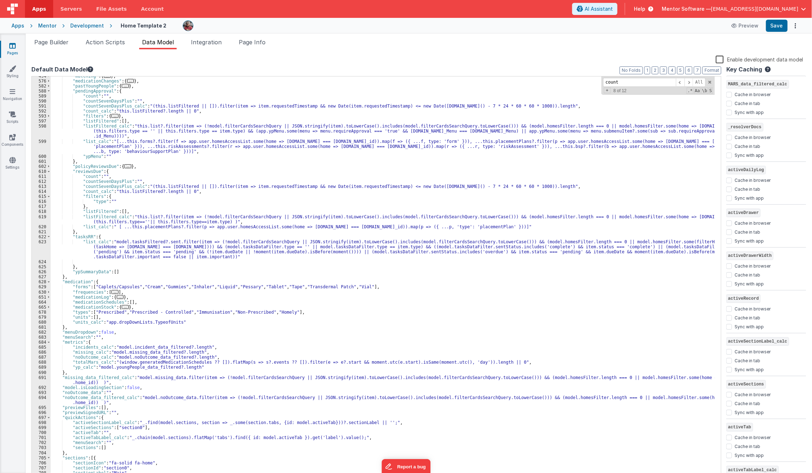
click at [47, 126] on div "598" at bounding box center [41, 131] width 19 height 15
click at [181, 106] on div ""matching" : { ... } , "medicationChanges" : { ... } , "pastYoungPeople" : { ..…" at bounding box center [383, 280] width 665 height 412
click at [175, 186] on div ""matching" : { ... } , "medicationChanges" : { ... } , "pastYoungPeople" : { ..…" at bounding box center [383, 280] width 665 height 412
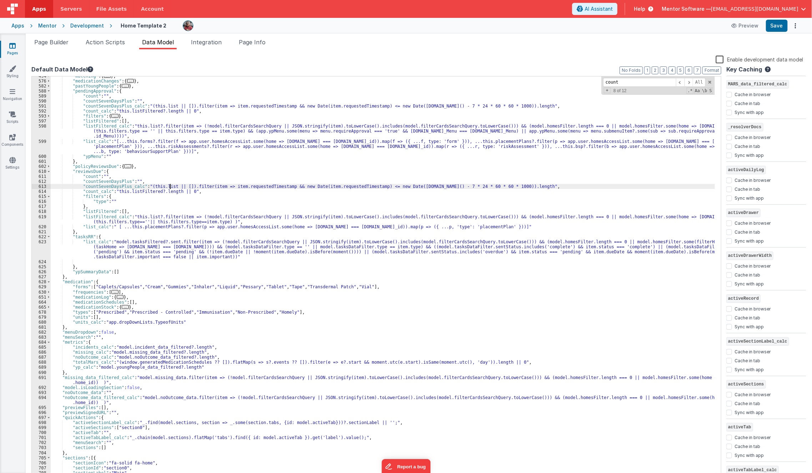
click at [146, 190] on div ""matching" : { ... } , "medicationChanges" : { ... } , "pastYoungPeople" : { ..…" at bounding box center [383, 280] width 665 height 412
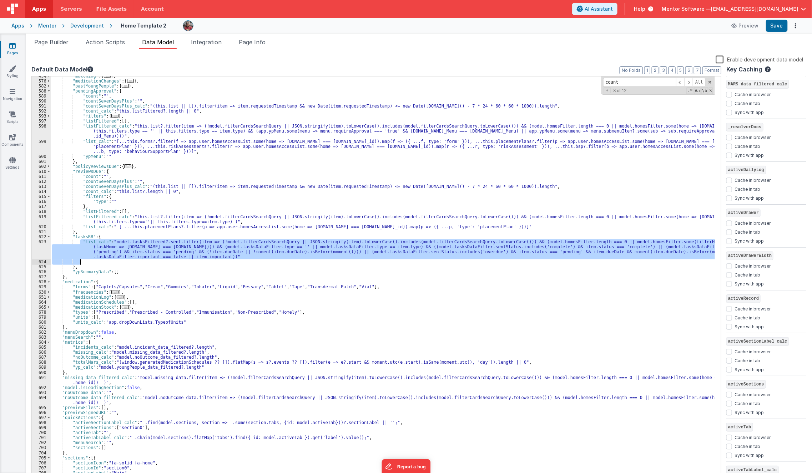
drag, startPoint x: 79, startPoint y: 242, endPoint x: 268, endPoint y: 260, distance: 189.7
click at [268, 260] on div ""matching" : { ... } , "medicationChanges" : { ... } , "pastYoungPeople" : { ..…" at bounding box center [383, 280] width 665 height 412
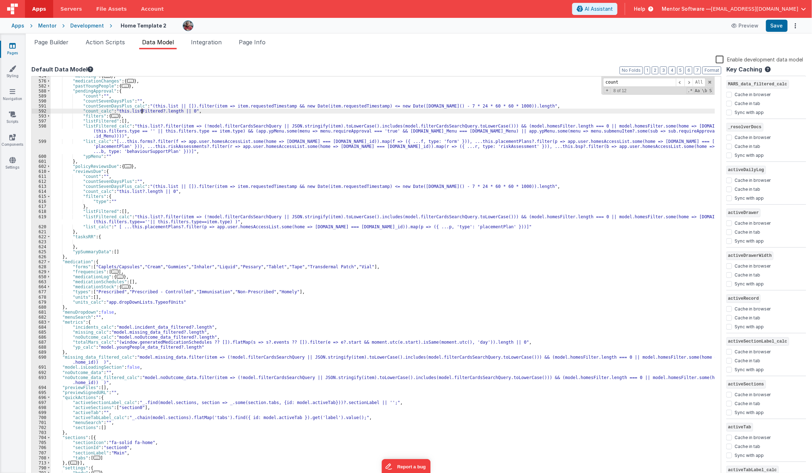
click at [142, 113] on div ""matching" : { ... } , "medicationChanges" : { ... } , "pastYoungPeople" : { ..…" at bounding box center [383, 280] width 665 height 412
click at [151, 178] on div ""matching" : { ... } , "medicationChanges" : { ... } , "pastYoungPeople" : { ..…" at bounding box center [383, 280] width 665 height 412
click at [783, 29] on button "Save" at bounding box center [777, 26] width 22 height 12
click at [242, 265] on div ""matching" : { ... } , "medicationChanges" : { ... } , "pastYoungPeople" : { ..…" at bounding box center [383, 280] width 665 height 412
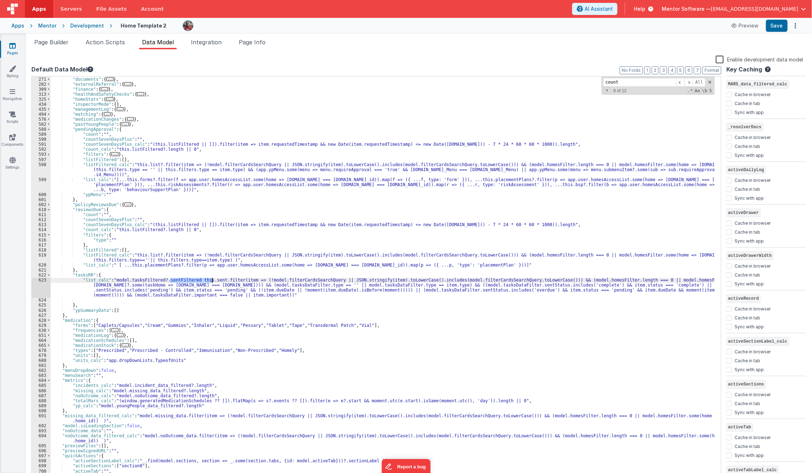
scroll to position [201, 0]
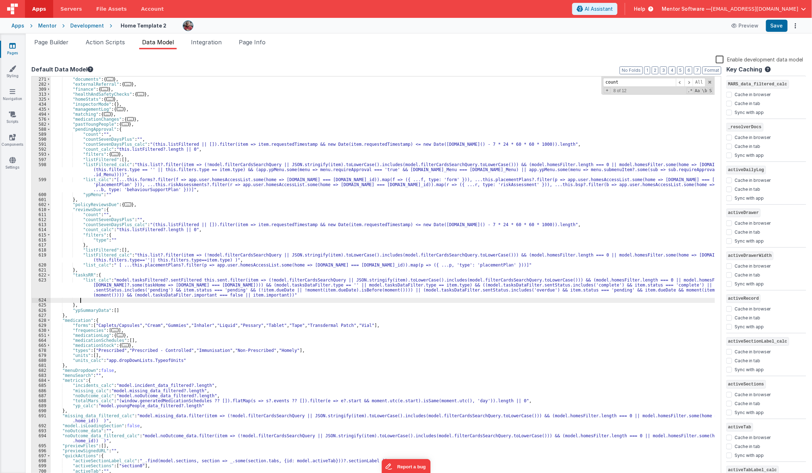
click at [309, 300] on div ""dashboard" : { } , "documents" : { ... } , "externalReferral" : { ... } , "fin…" at bounding box center [383, 277] width 665 height 412
click at [777, 31] on button "Save" at bounding box center [777, 26] width 22 height 12
